Goal: Task Accomplishment & Management: Use online tool/utility

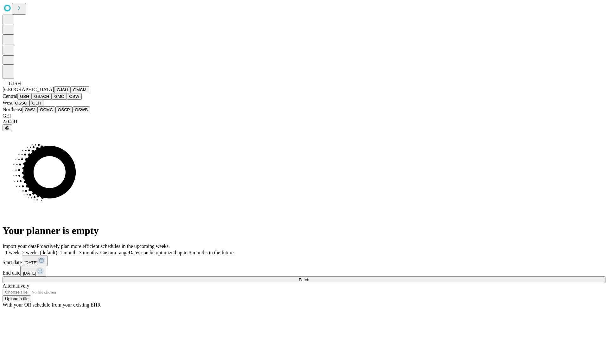
click at [54, 93] on button "GJSH" at bounding box center [62, 89] width 16 height 7
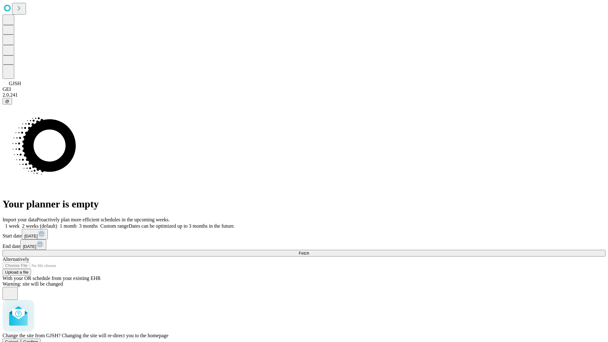
click at [38, 340] on span "Confirm" at bounding box center [30, 342] width 15 height 5
click at [77, 223] on label "1 month" at bounding box center [66, 225] width 19 height 5
click at [309, 251] on span "Fetch" at bounding box center [304, 253] width 10 height 5
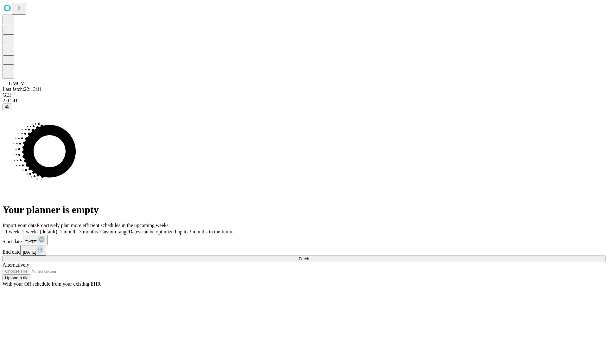
click at [77, 229] on label "1 month" at bounding box center [66, 231] width 19 height 5
click at [309, 257] on span "Fetch" at bounding box center [304, 259] width 10 height 5
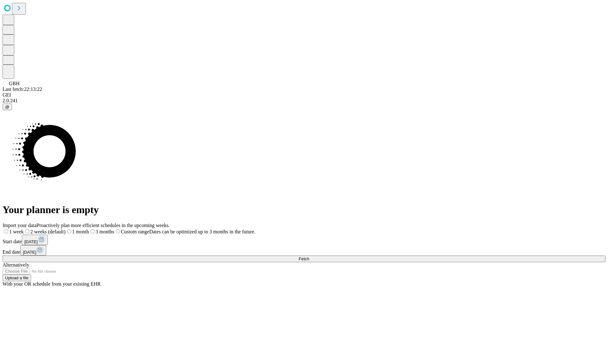
click at [89, 229] on label "1 month" at bounding box center [77, 231] width 23 height 5
click at [309, 257] on span "Fetch" at bounding box center [304, 259] width 10 height 5
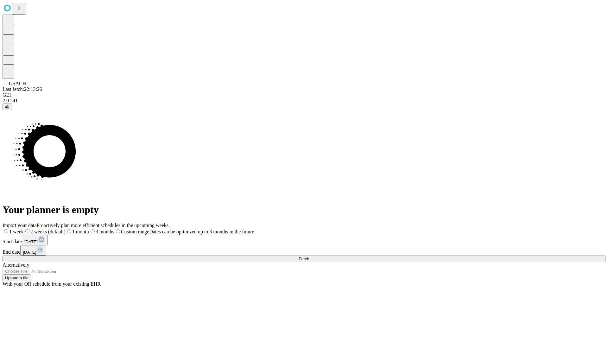
click at [89, 229] on label "1 month" at bounding box center [77, 231] width 23 height 5
click at [309, 257] on span "Fetch" at bounding box center [304, 259] width 10 height 5
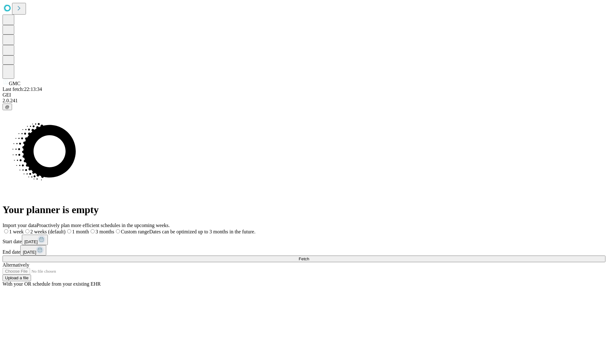
click at [89, 229] on label "1 month" at bounding box center [77, 231] width 23 height 5
click at [309, 257] on span "Fetch" at bounding box center [304, 259] width 10 height 5
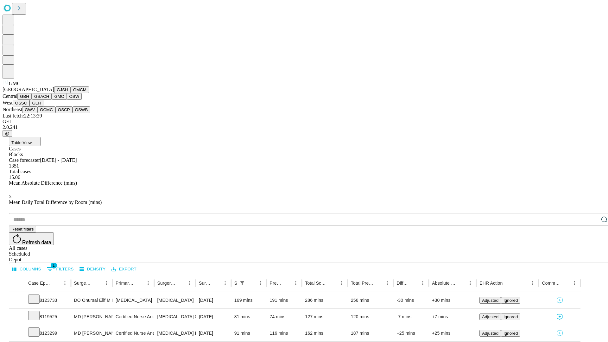
click at [67, 100] on button "OSW" at bounding box center [74, 96] width 15 height 7
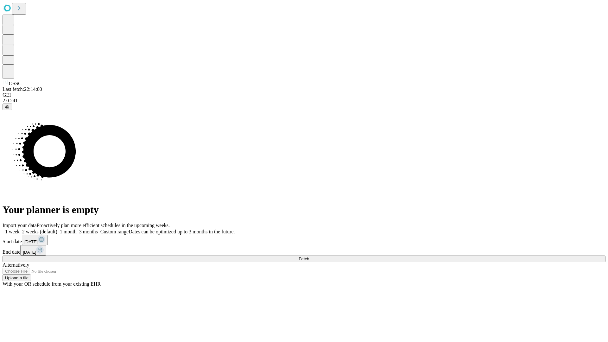
click at [309, 257] on span "Fetch" at bounding box center [304, 259] width 10 height 5
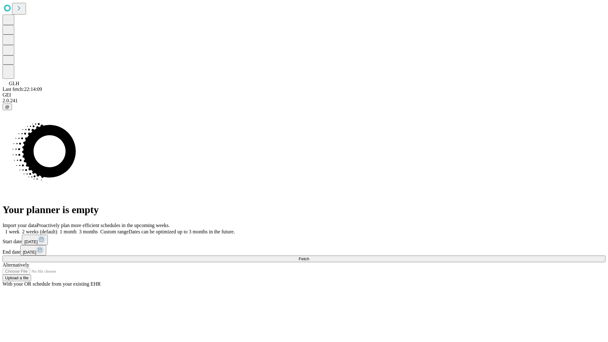
click at [77, 229] on label "1 month" at bounding box center [66, 231] width 19 height 5
click at [309, 257] on span "Fetch" at bounding box center [304, 259] width 10 height 5
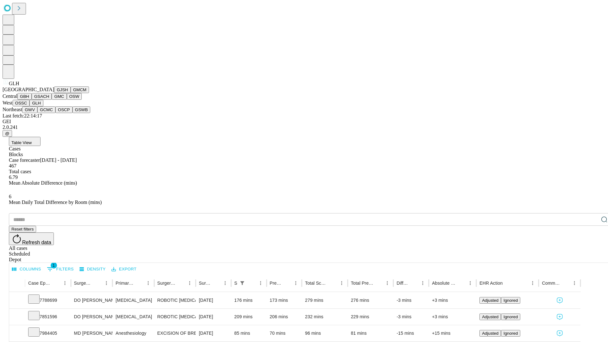
click at [37, 113] on button "GWV" at bounding box center [29, 109] width 15 height 7
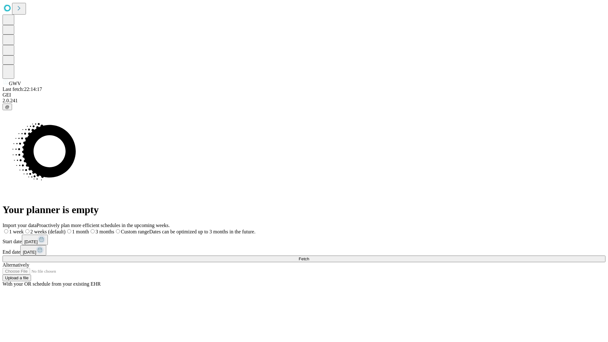
click at [89, 229] on label "1 month" at bounding box center [77, 231] width 23 height 5
click at [309, 257] on span "Fetch" at bounding box center [304, 259] width 10 height 5
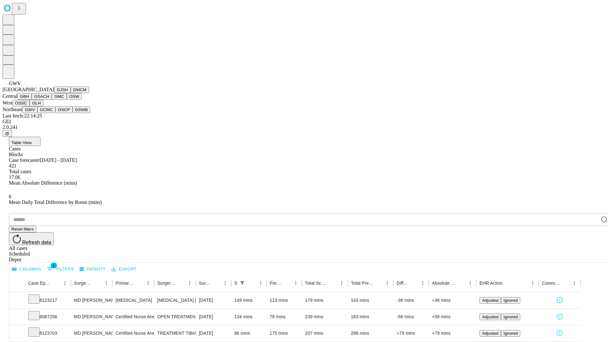
click at [49, 113] on button "GCMC" at bounding box center [46, 109] width 18 height 7
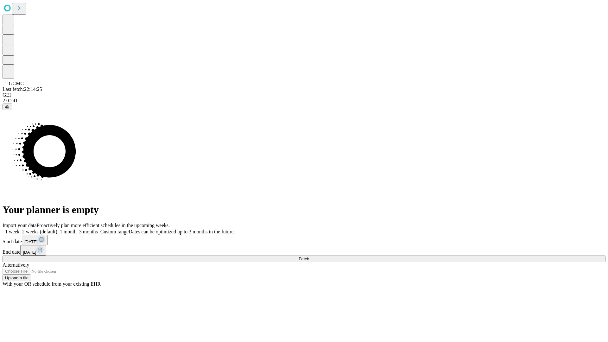
click at [77, 229] on label "1 month" at bounding box center [66, 231] width 19 height 5
click at [309, 257] on span "Fetch" at bounding box center [304, 259] width 10 height 5
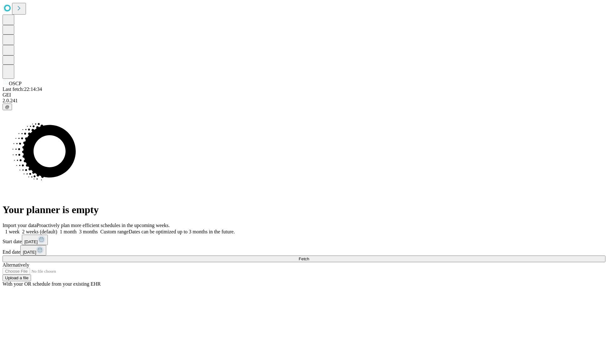
click at [309, 257] on span "Fetch" at bounding box center [304, 259] width 10 height 5
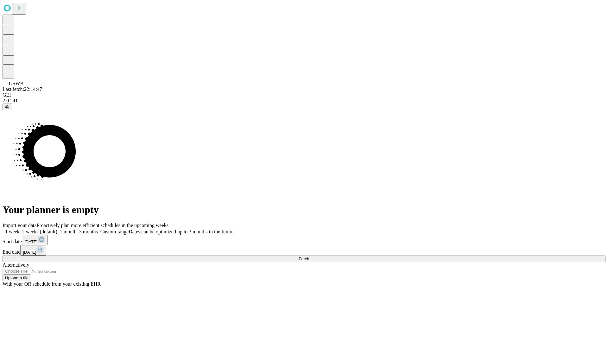
click at [309, 257] on span "Fetch" at bounding box center [304, 259] width 10 height 5
